Goal: Task Accomplishment & Management: Use online tool/utility

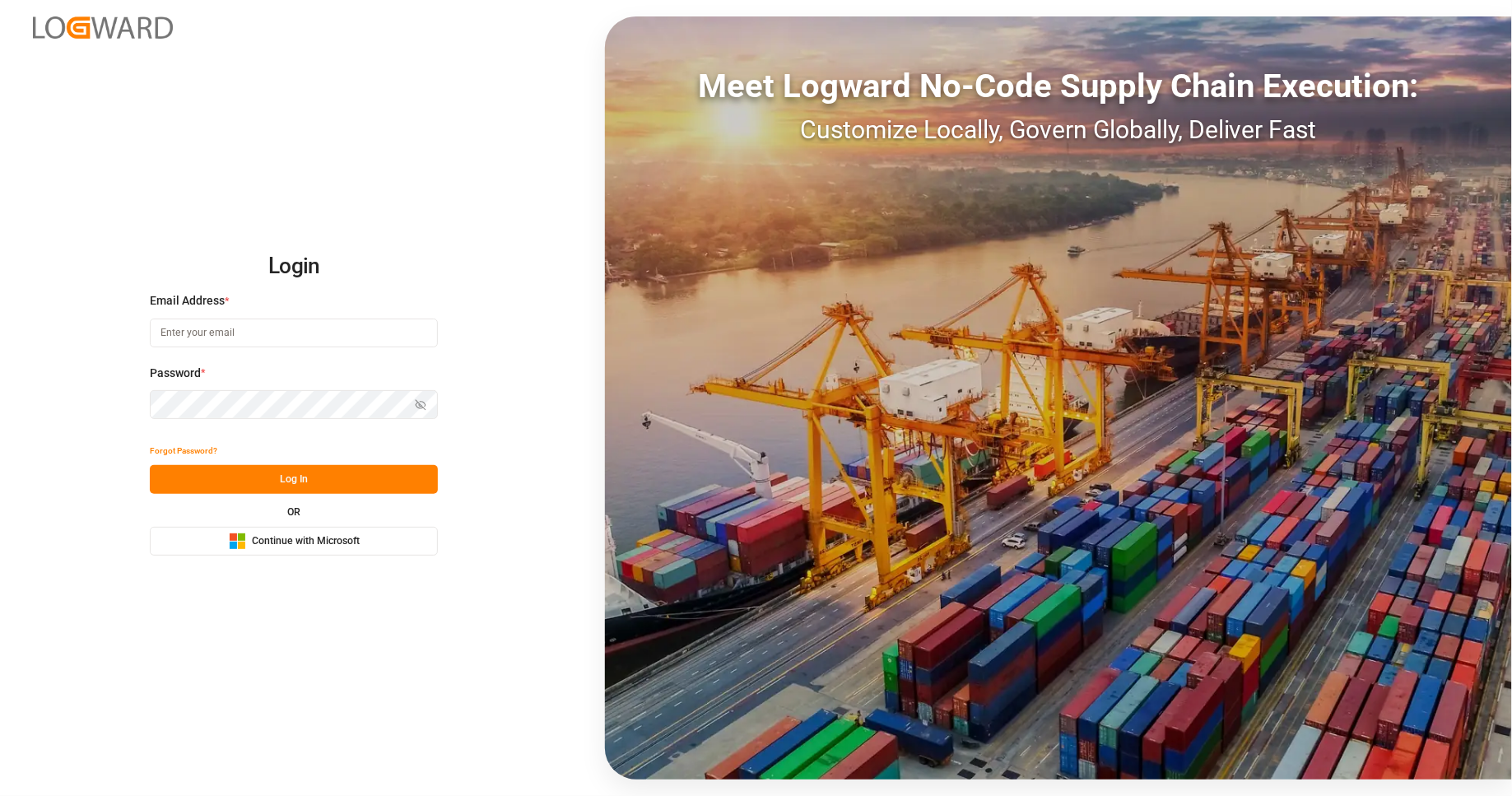
click at [372, 528] on button "Microsoft Logo Continue with Microsoft" at bounding box center [294, 541] width 288 height 29
